Goal: Information Seeking & Learning: Learn about a topic

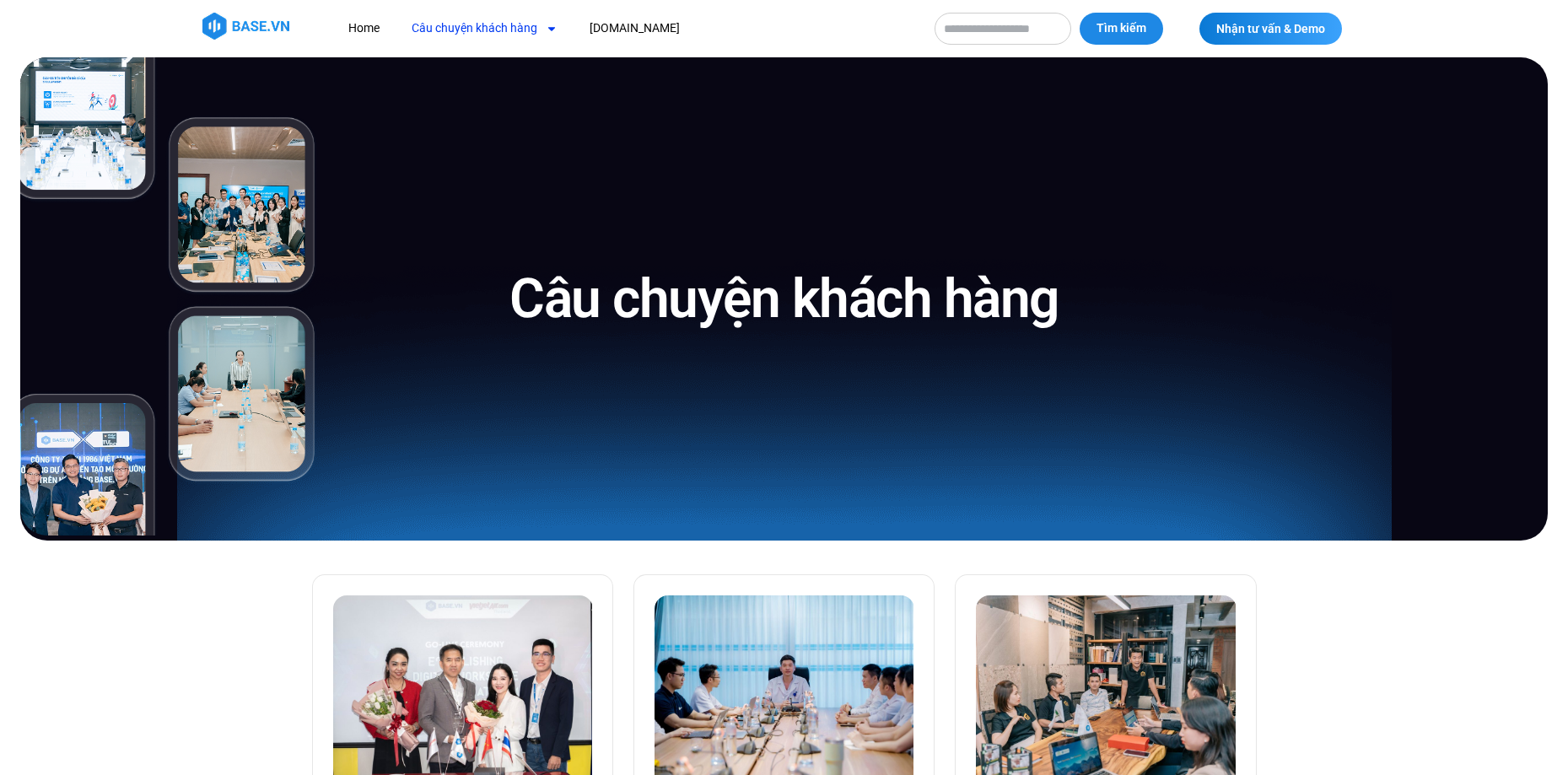
click at [232, 368] on img at bounding box center [170, 297] width 299 height 478
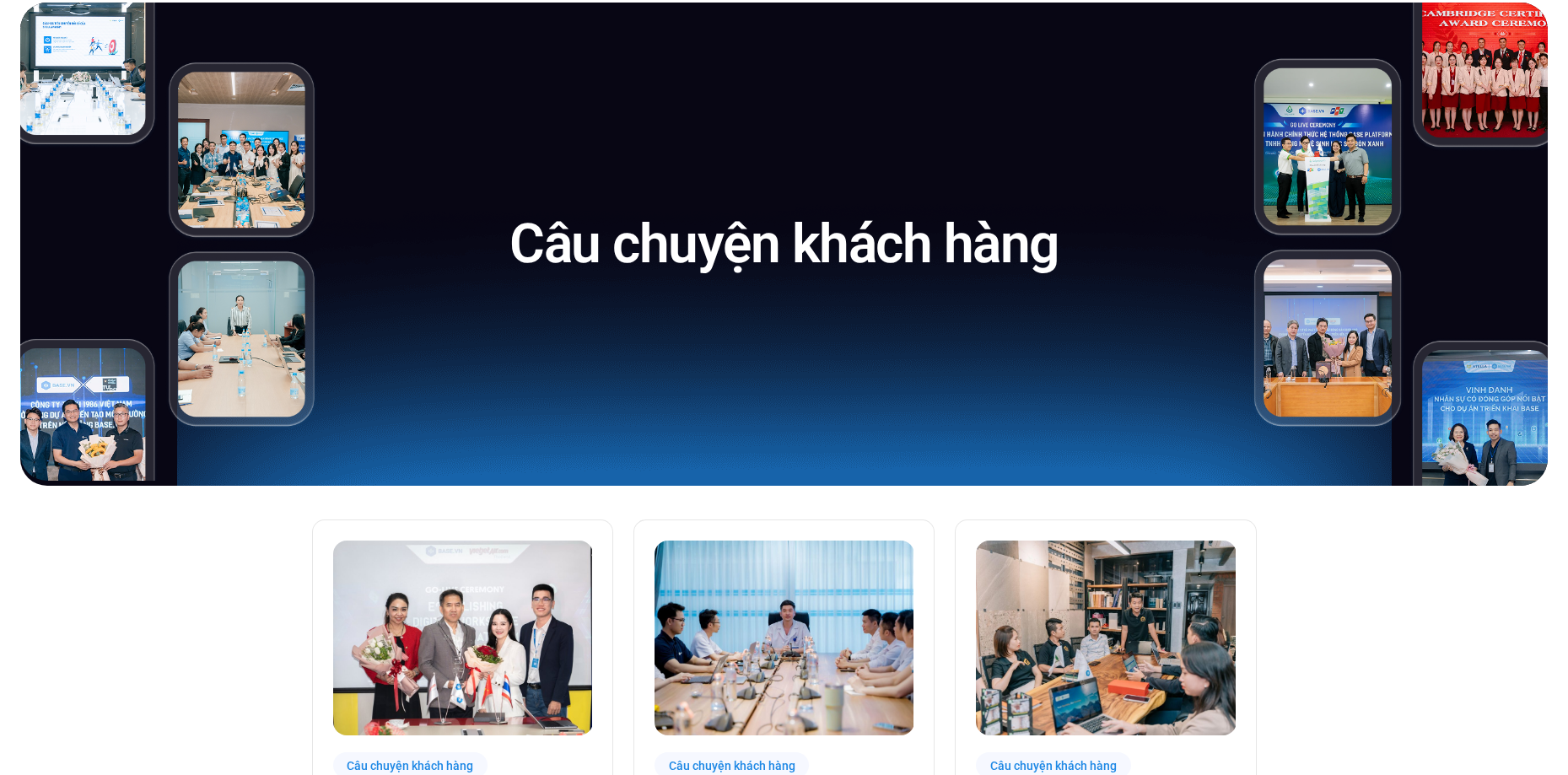
scroll to position [85, 0]
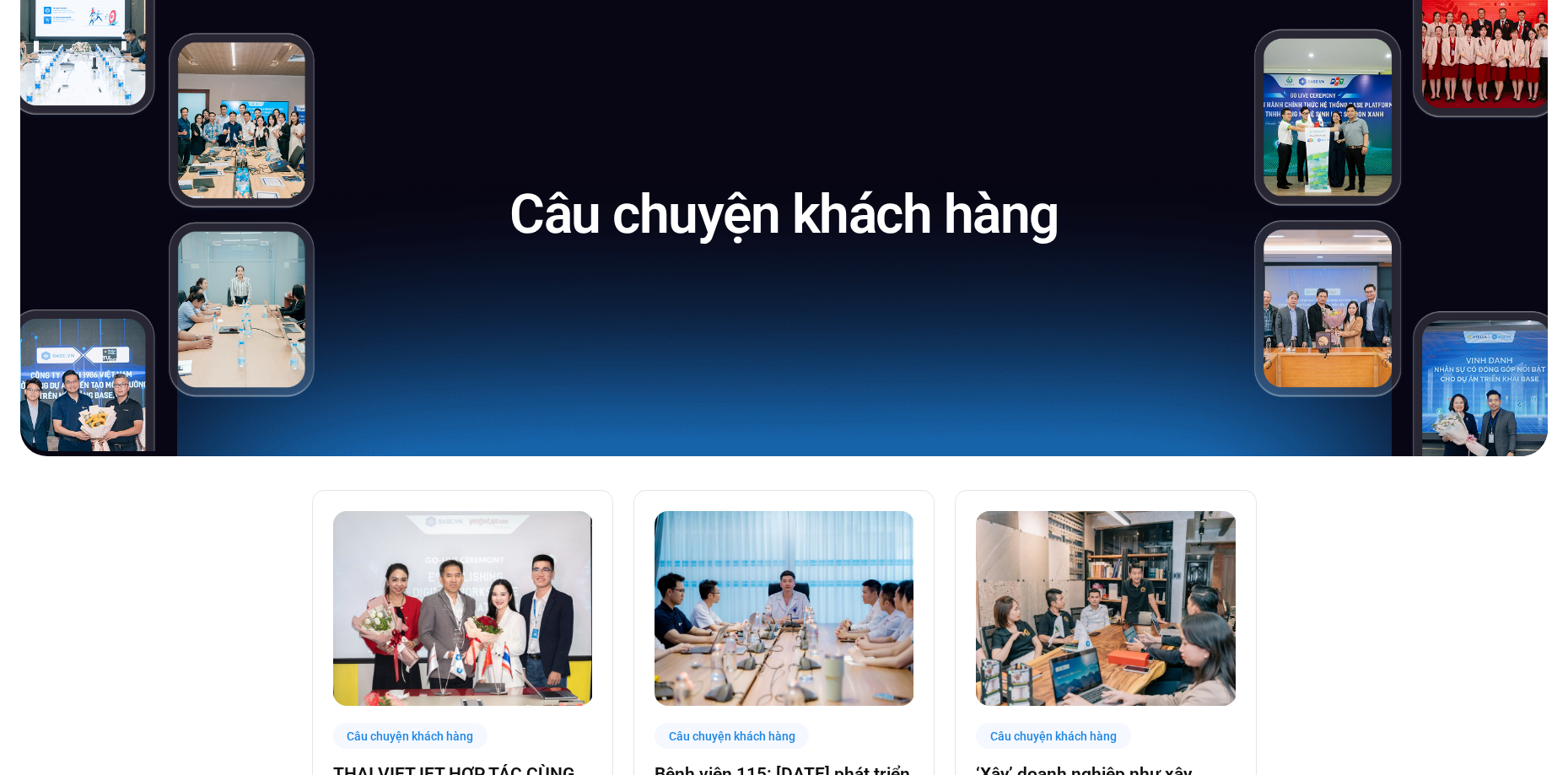
click at [818, 324] on div "Câu chuyện khách hàng" at bounding box center [784, 215] width 896 height 484
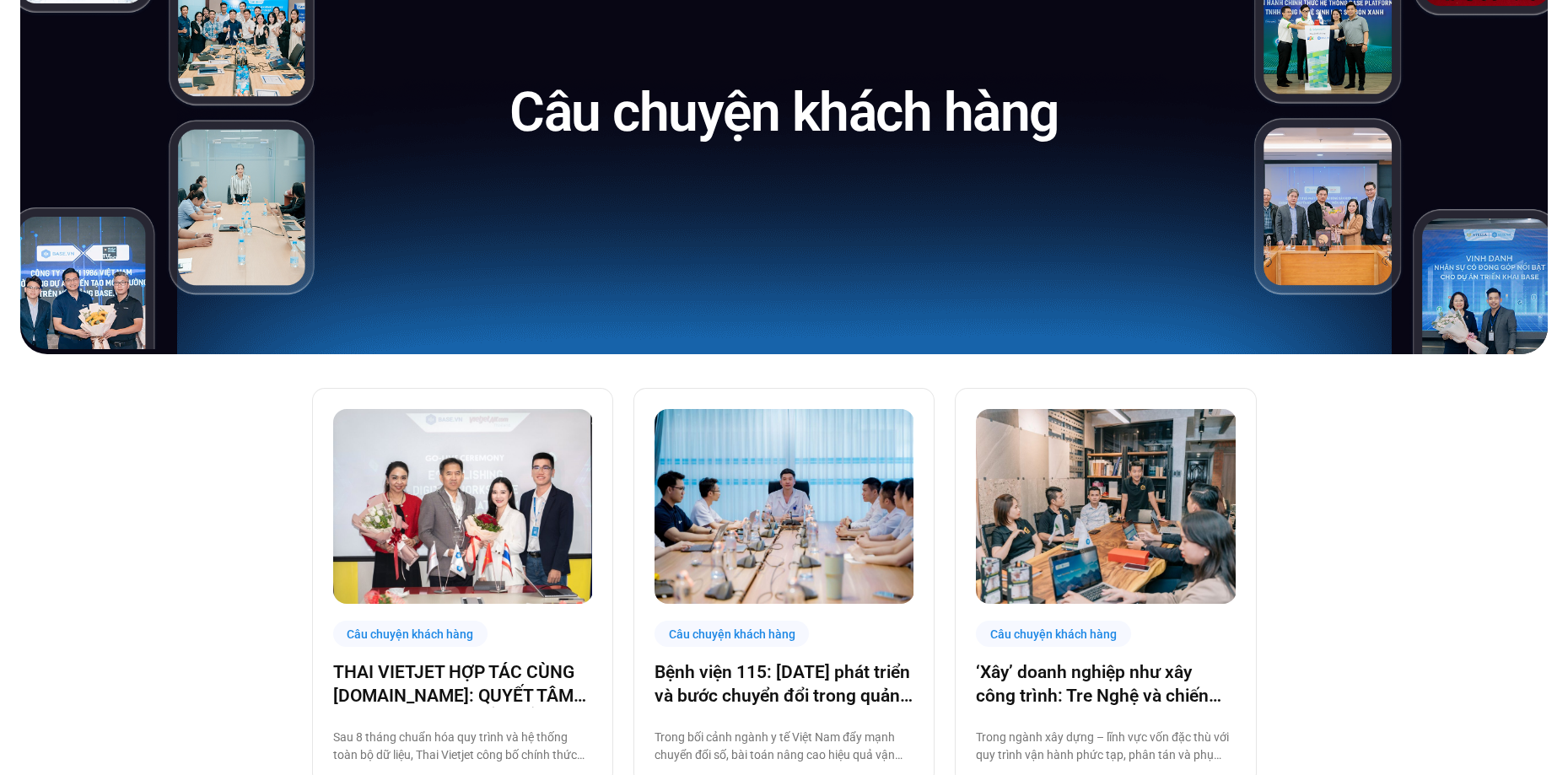
scroll to position [0, 0]
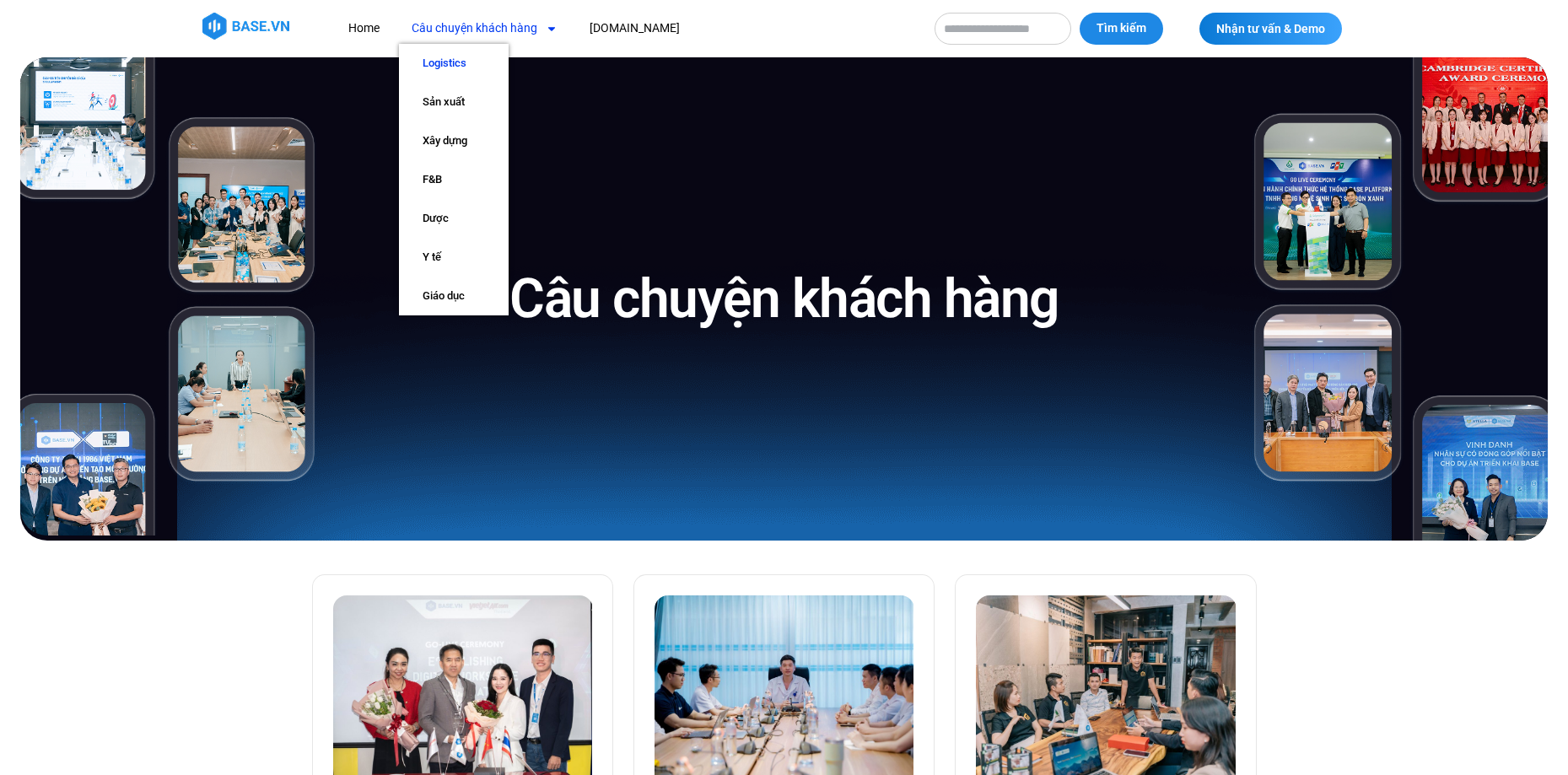
click at [435, 65] on link "Logistics" at bounding box center [454, 64] width 110 height 39
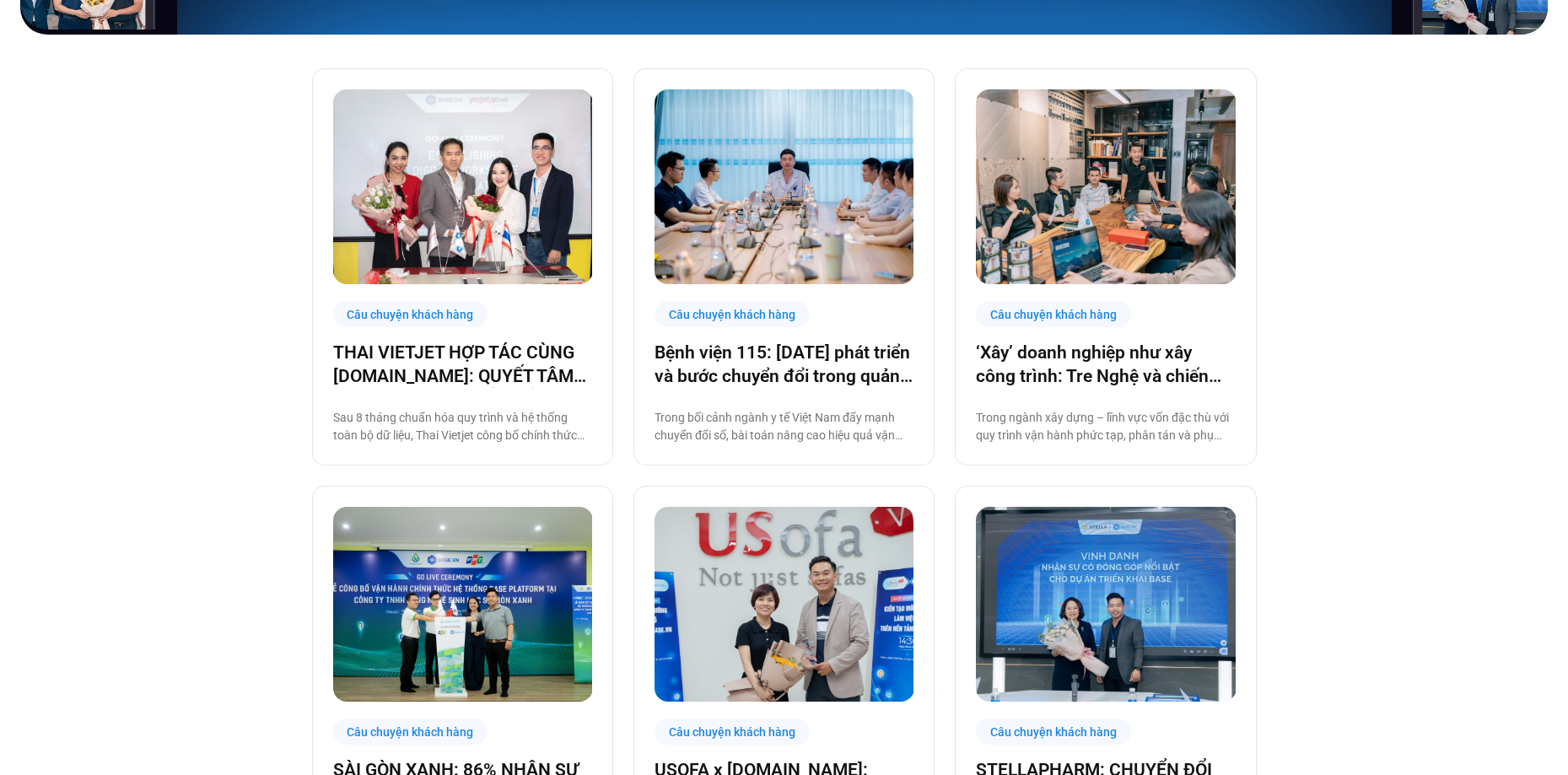
scroll to position [760, 0]
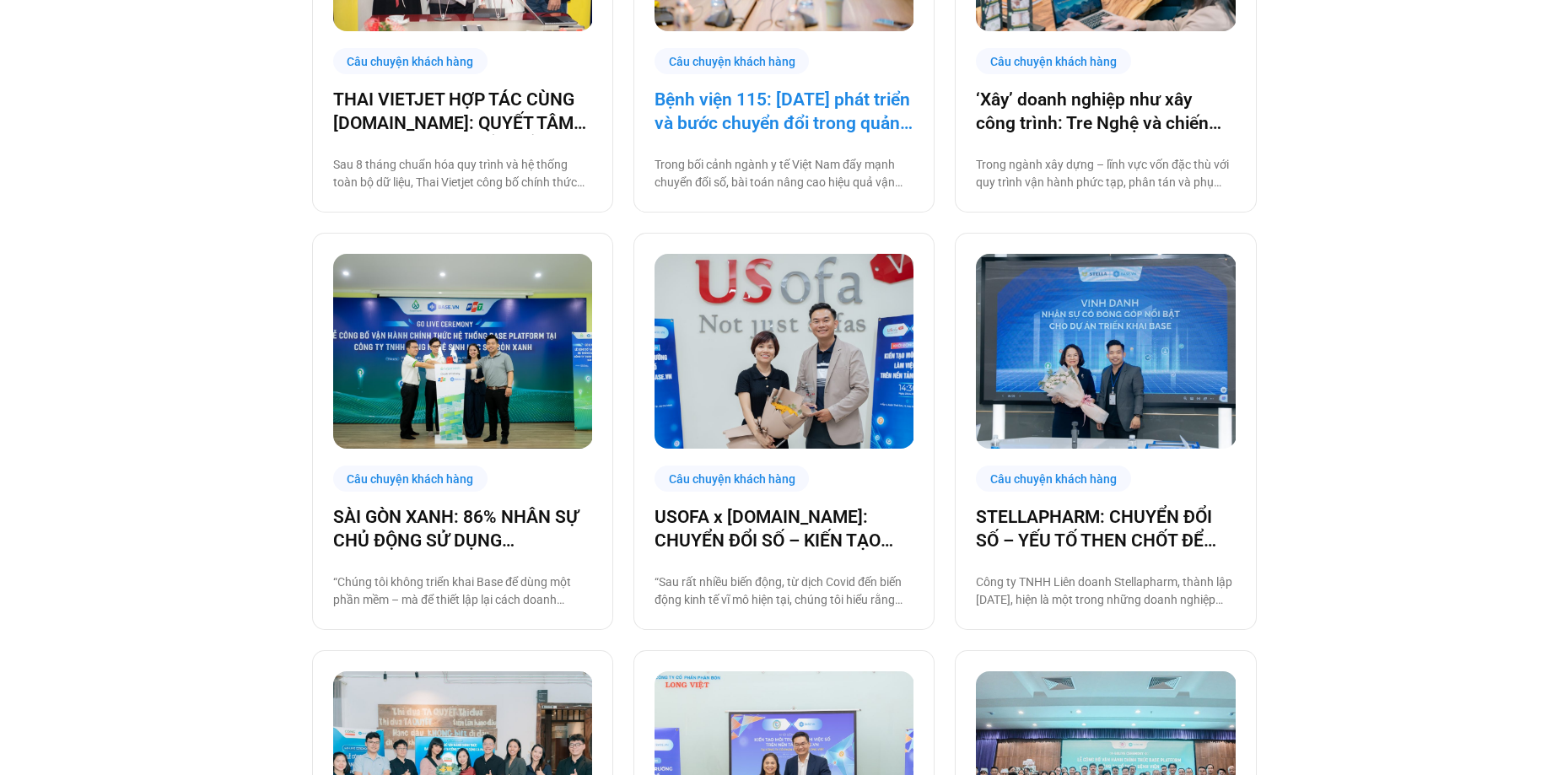
click at [762, 95] on link "Bệnh viện 115: [DATE] phát triển và bước chuyển đổi trong quản trị bệnh viện tư…" at bounding box center [784, 111] width 259 height 47
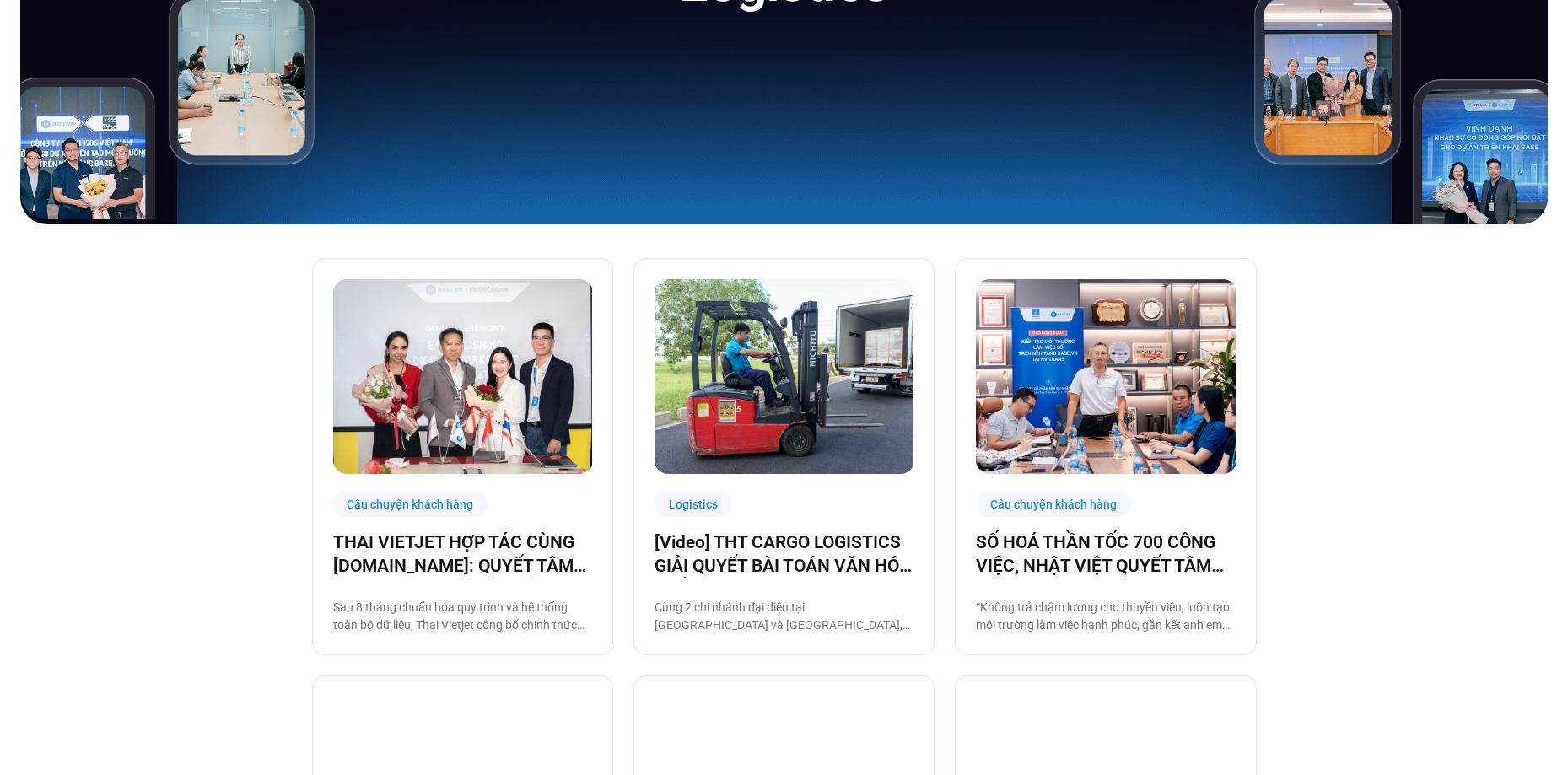
scroll to position [85, 0]
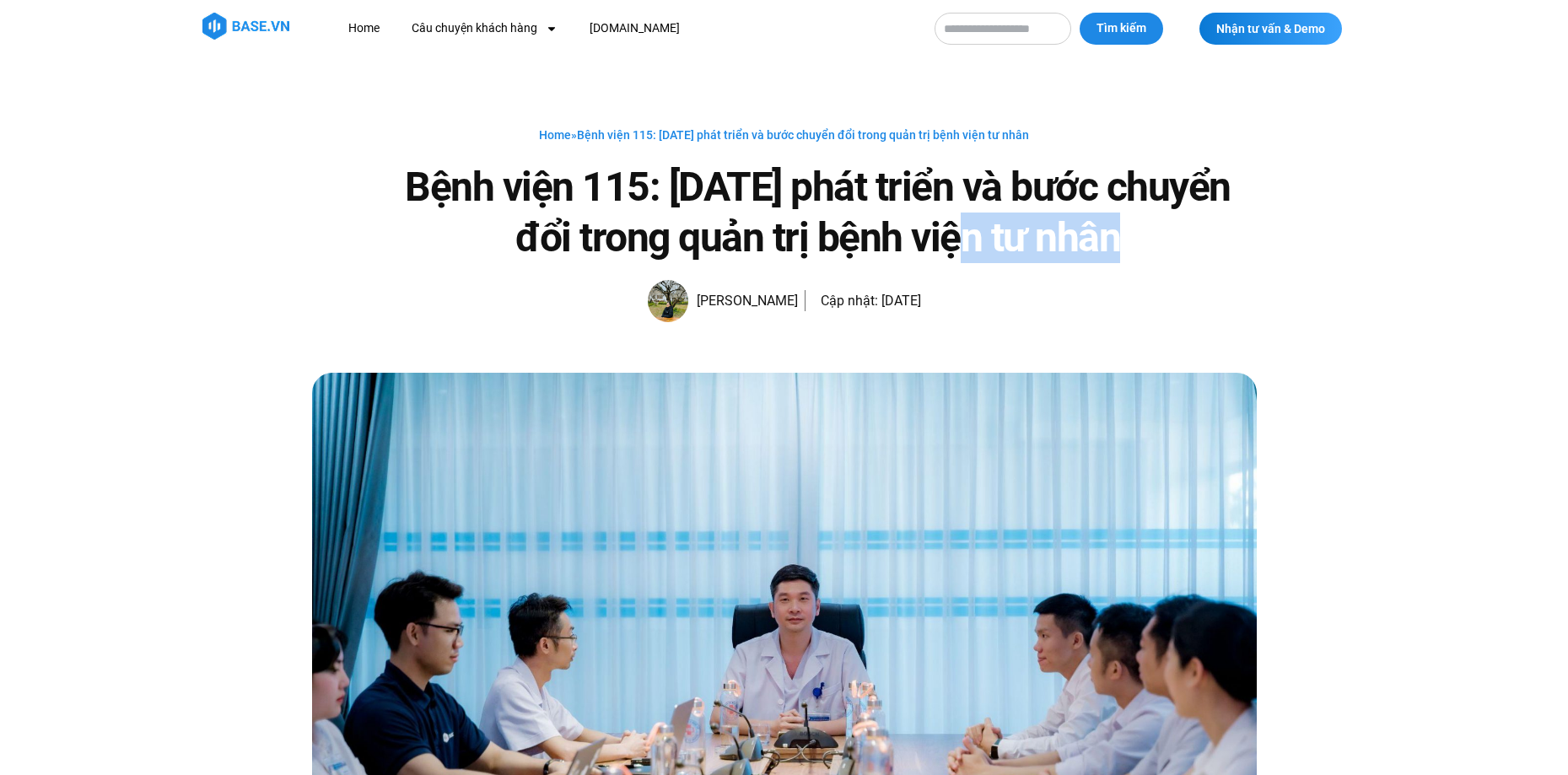
drag, startPoint x: 957, startPoint y: 307, endPoint x: 630, endPoint y: 304, distance: 327.0
click at [630, 304] on div "Home » Bệnh viện 115: 20 năm phát triển và bước chuyển đổi trong quản trị bệnh …" at bounding box center [784, 224] width 944 height 198
click at [644, 295] on div "Home » Bệnh viện 115: 20 năm phát triển và bước chuyển đổi trong quản trị bệnh …" at bounding box center [784, 224] width 944 height 198
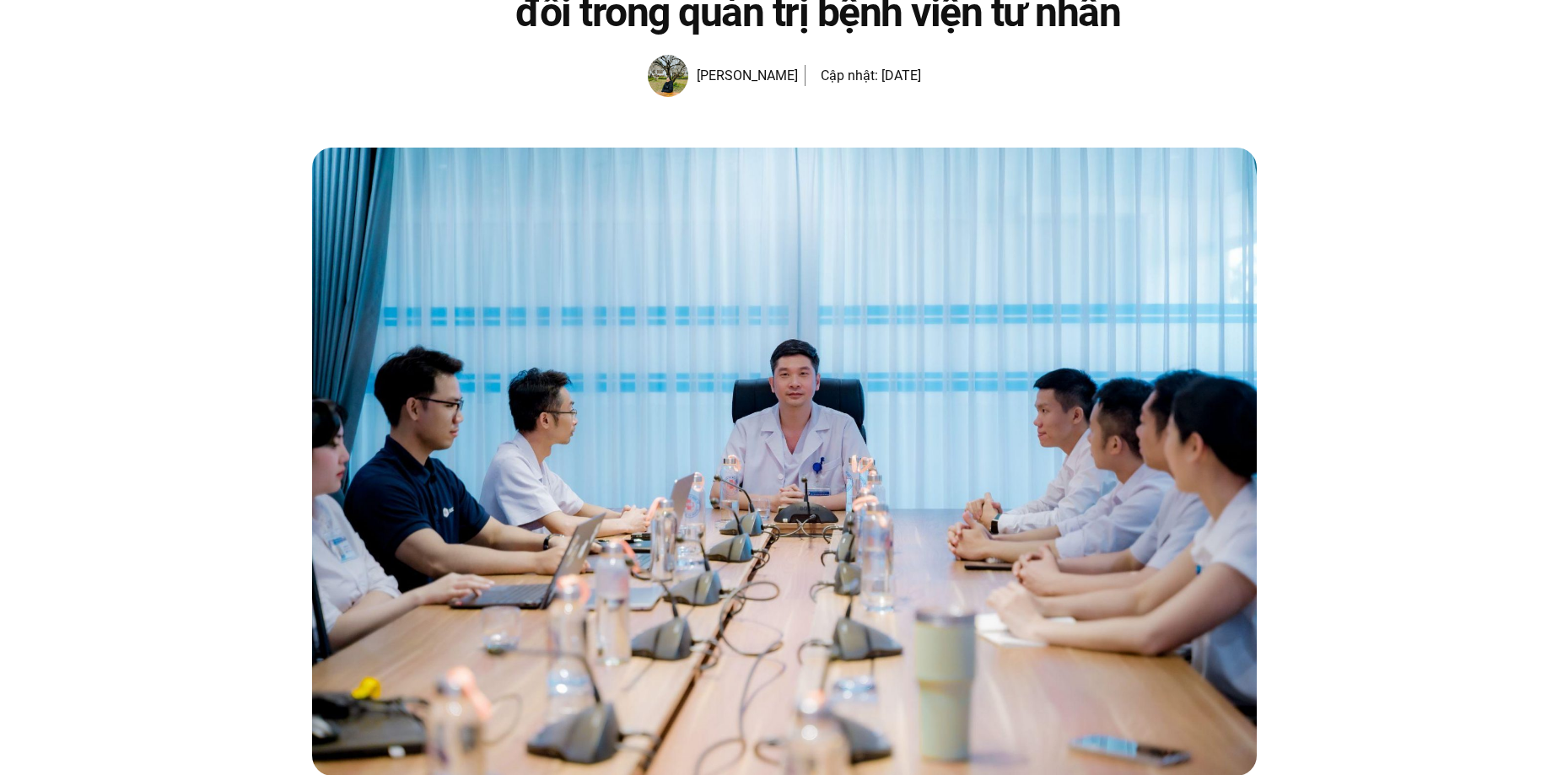
scroll to position [506, 0]
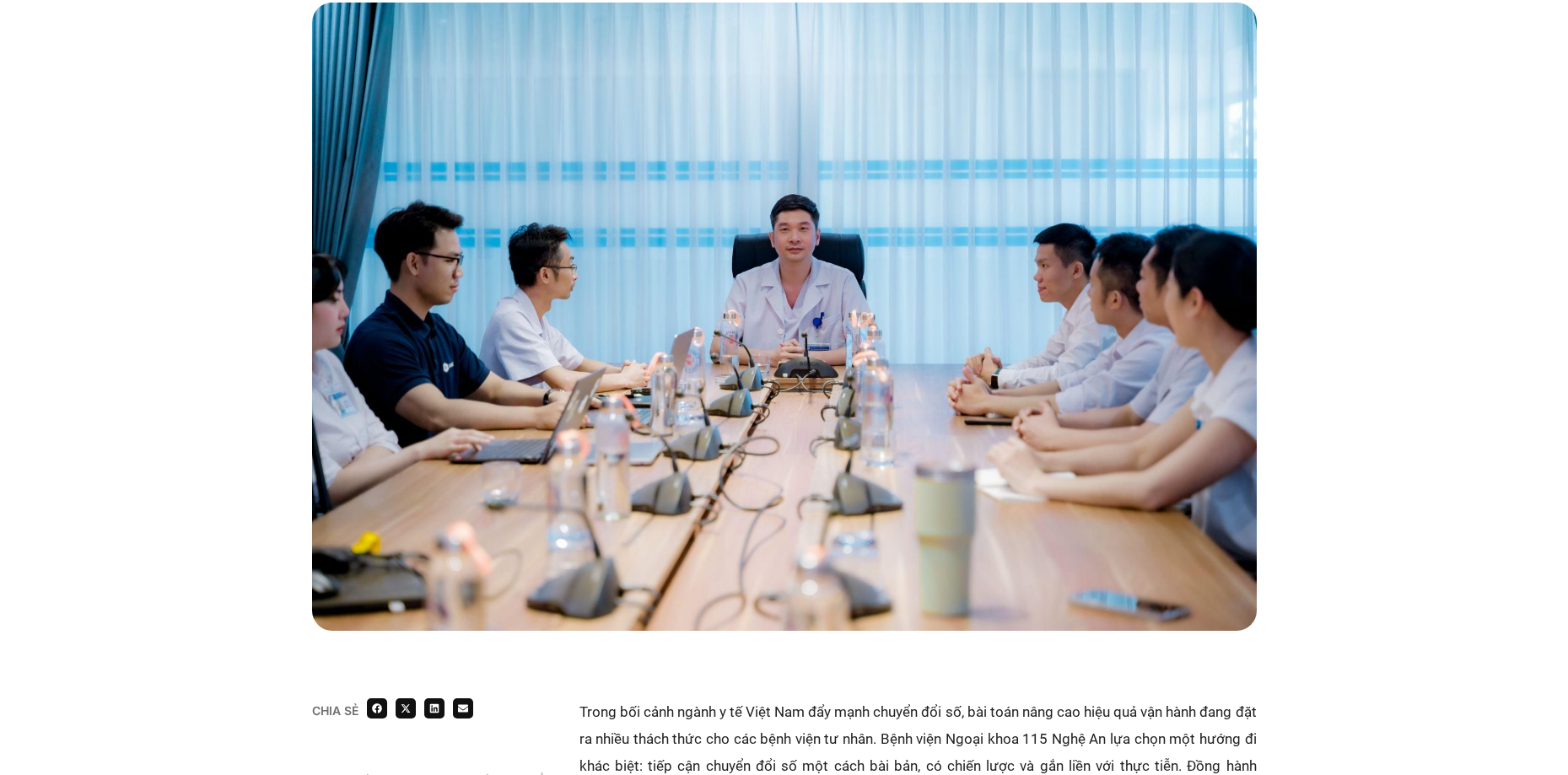
scroll to position [0, 0]
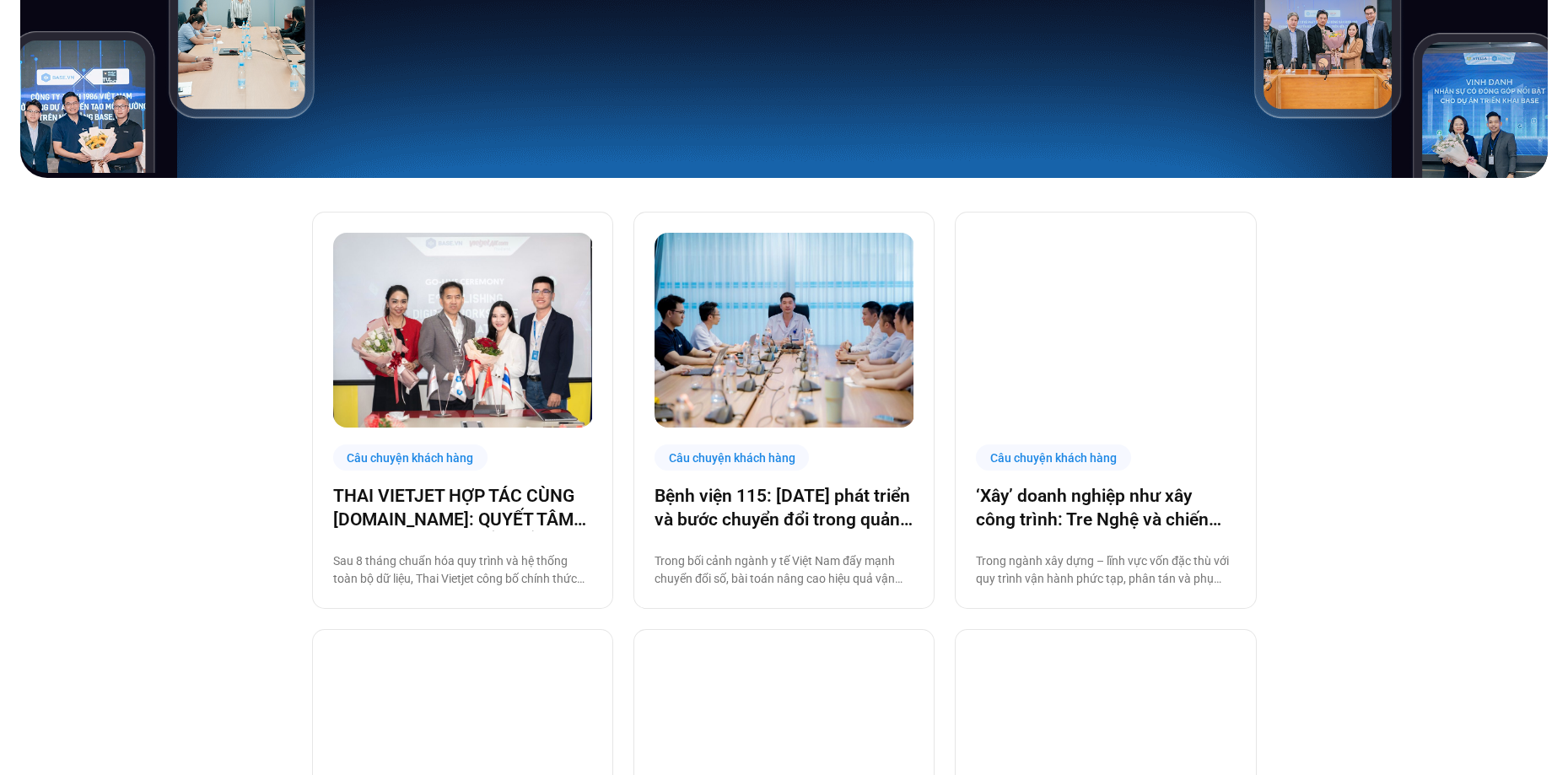
scroll to position [169, 0]
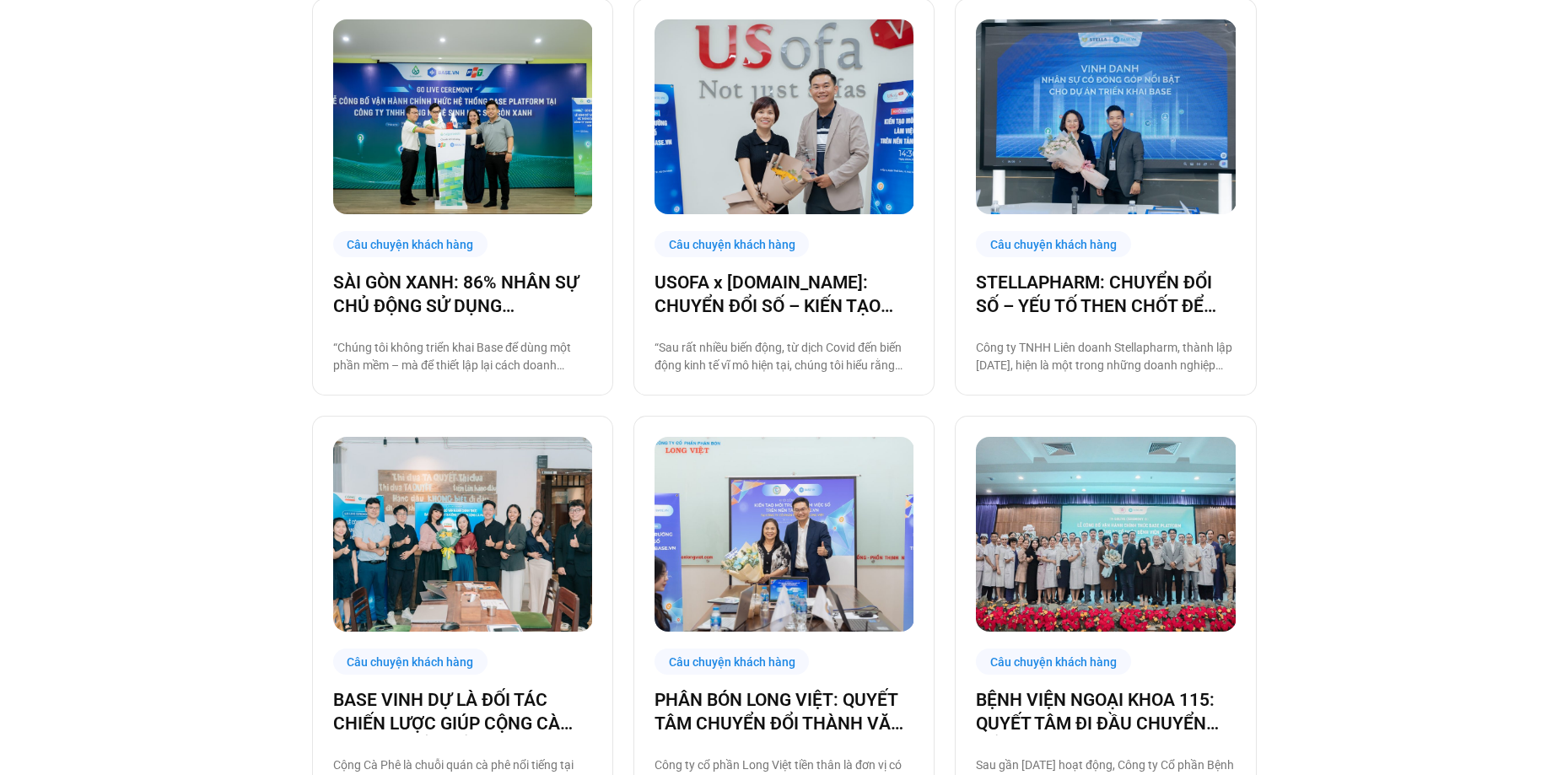
scroll to position [843, 0]
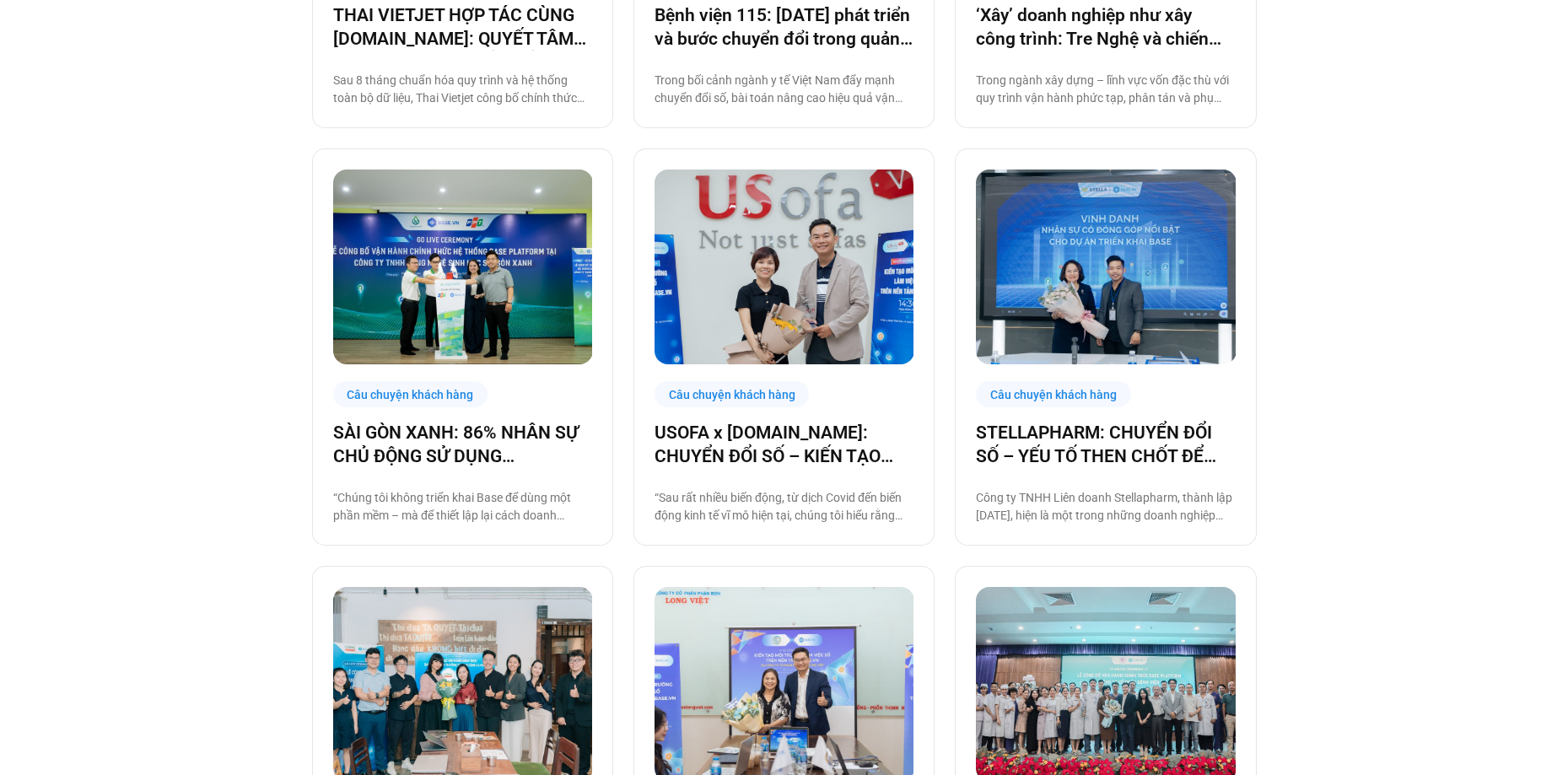
click at [1493, 725] on div "Câu chuyện khách hàng THAI VIETJET HỢP TÁC CÙNG BASE.VN: QUYẾT TÂM “CẤT CÁNH” C…" at bounding box center [784, 585] width 1568 height 1777
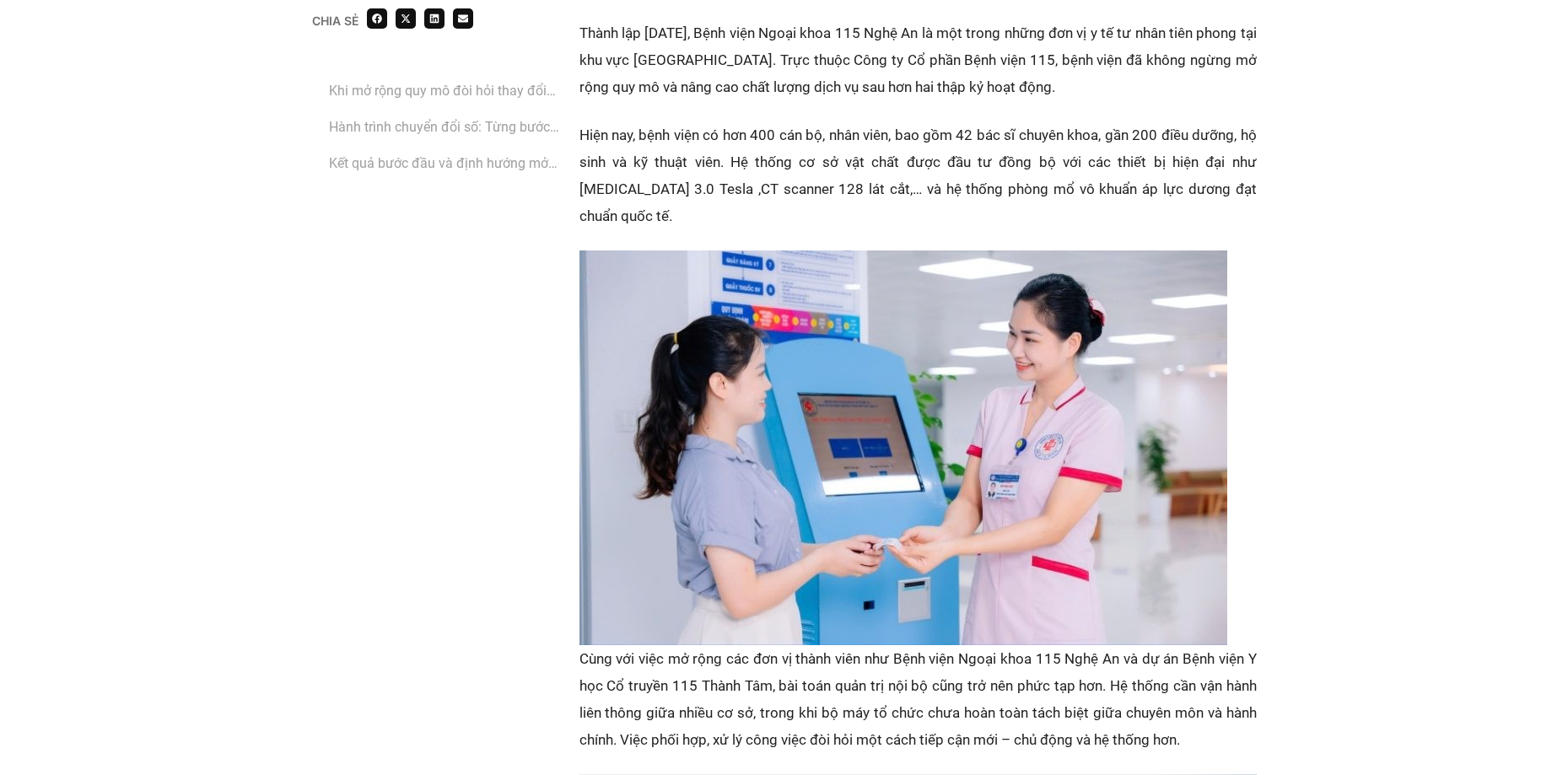
scroll to position [675, 0]
